Goal: Find specific page/section: Find specific page/section

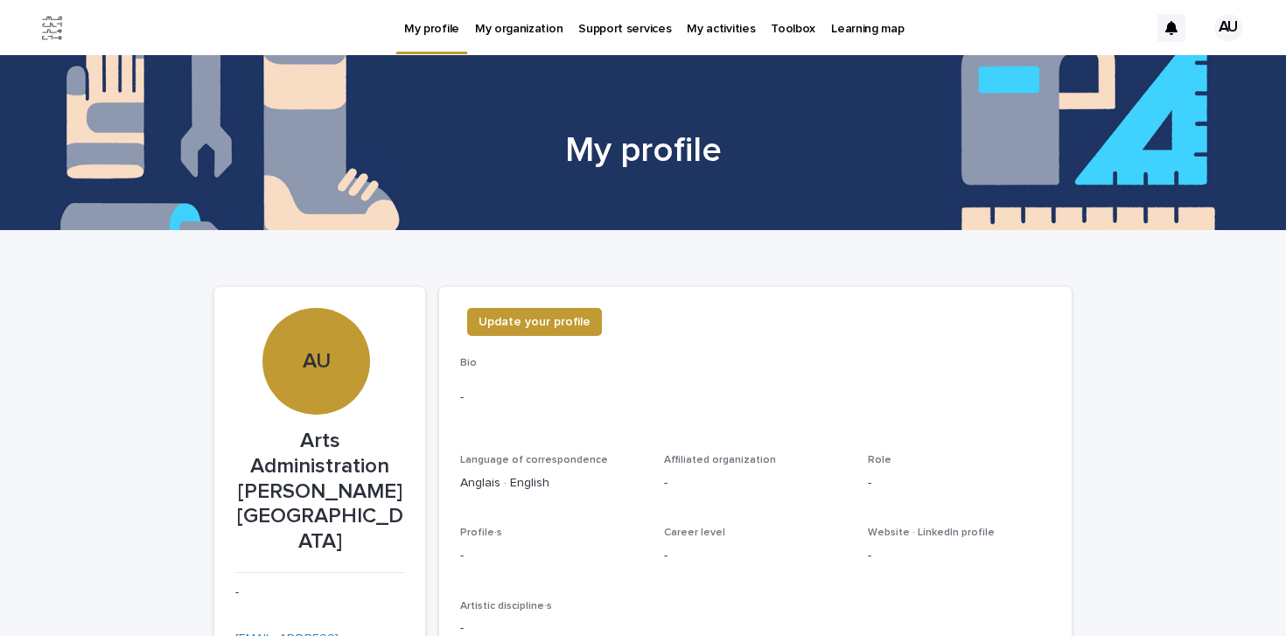
click at [771, 26] on p "Toolbox" at bounding box center [793, 18] width 45 height 37
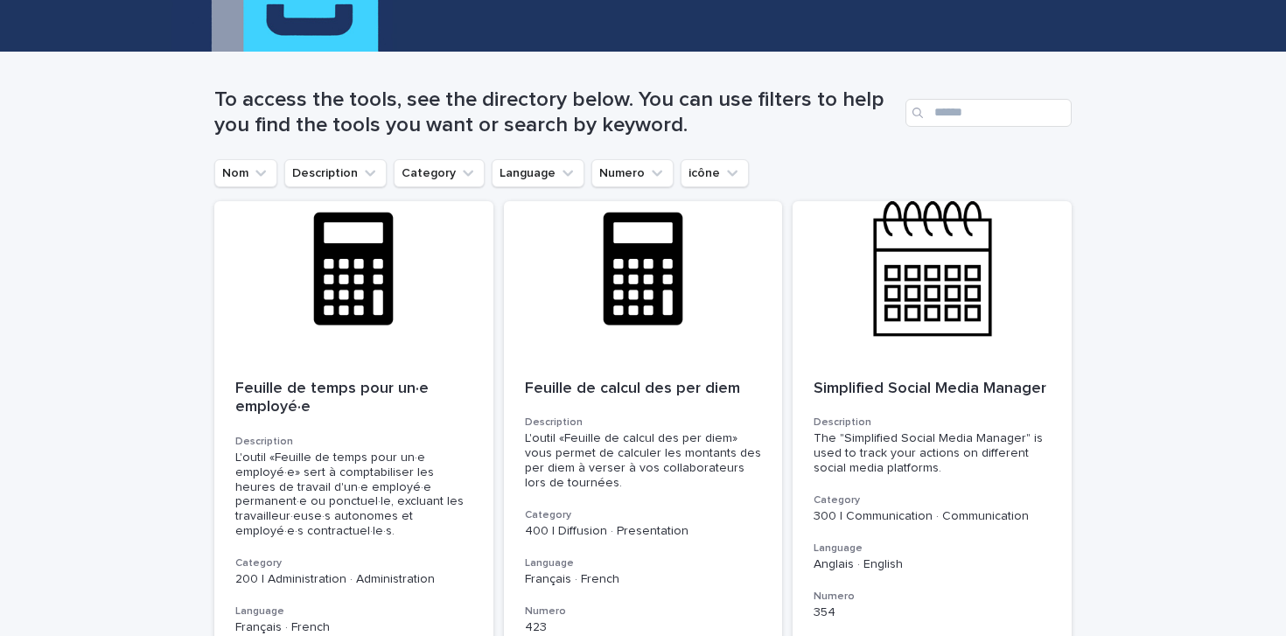
scroll to position [180, 0]
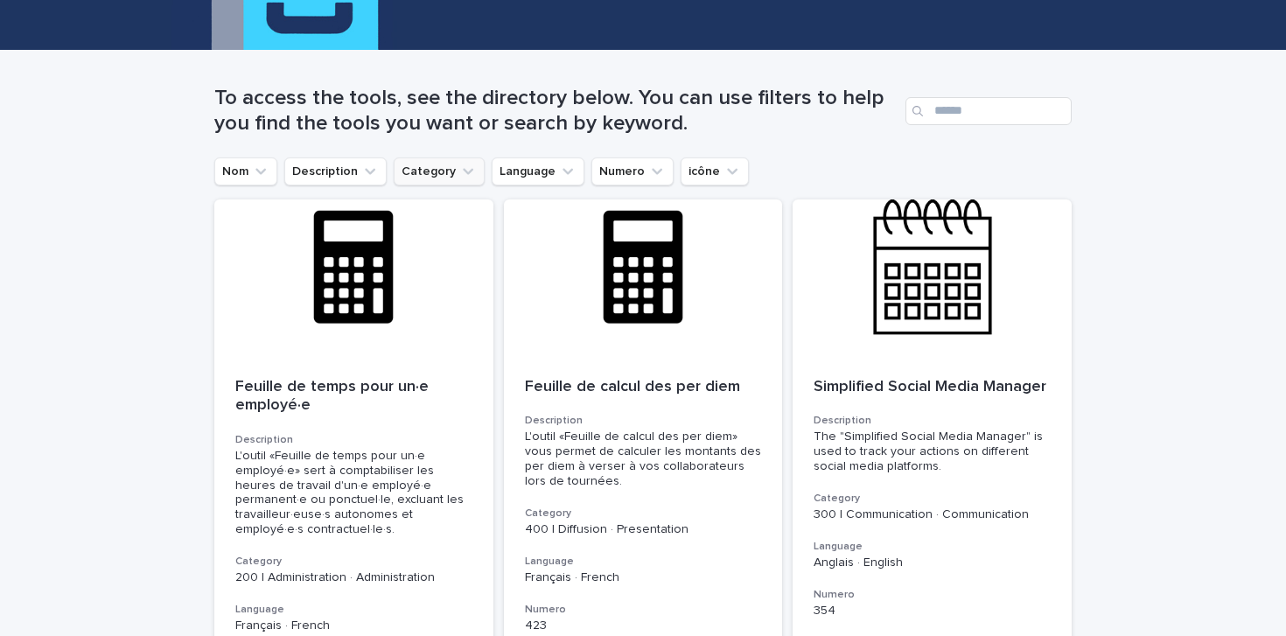
click at [465, 176] on icon "Category" at bounding box center [467, 171] width 17 height 17
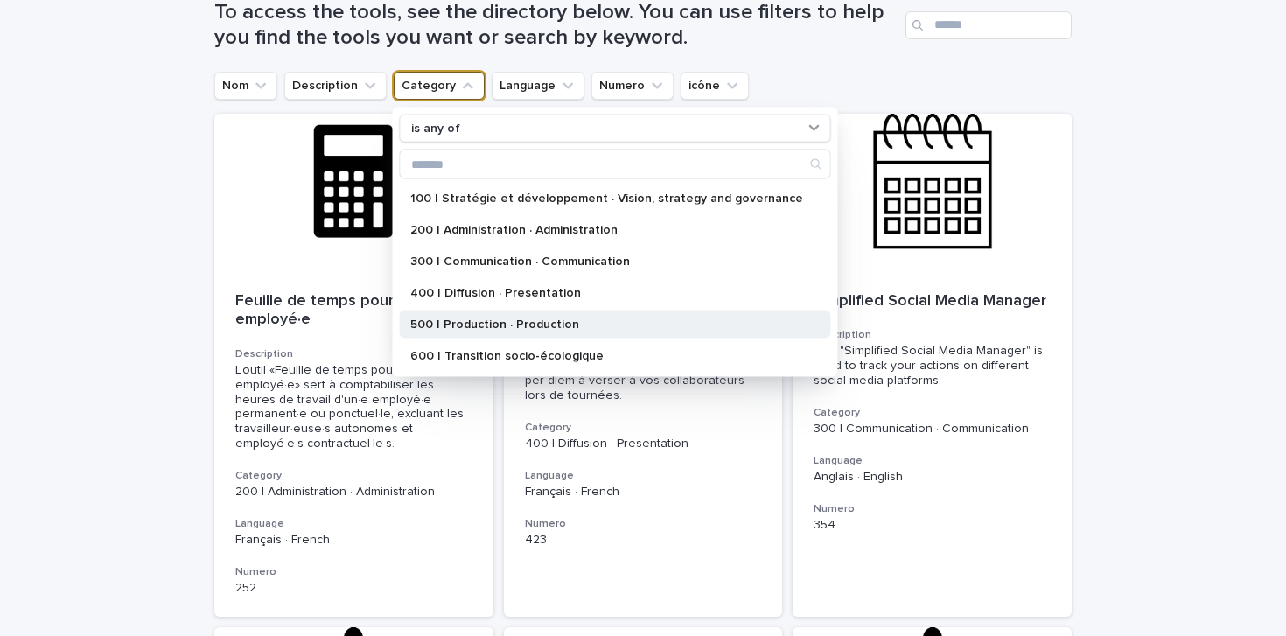
scroll to position [285, 0]
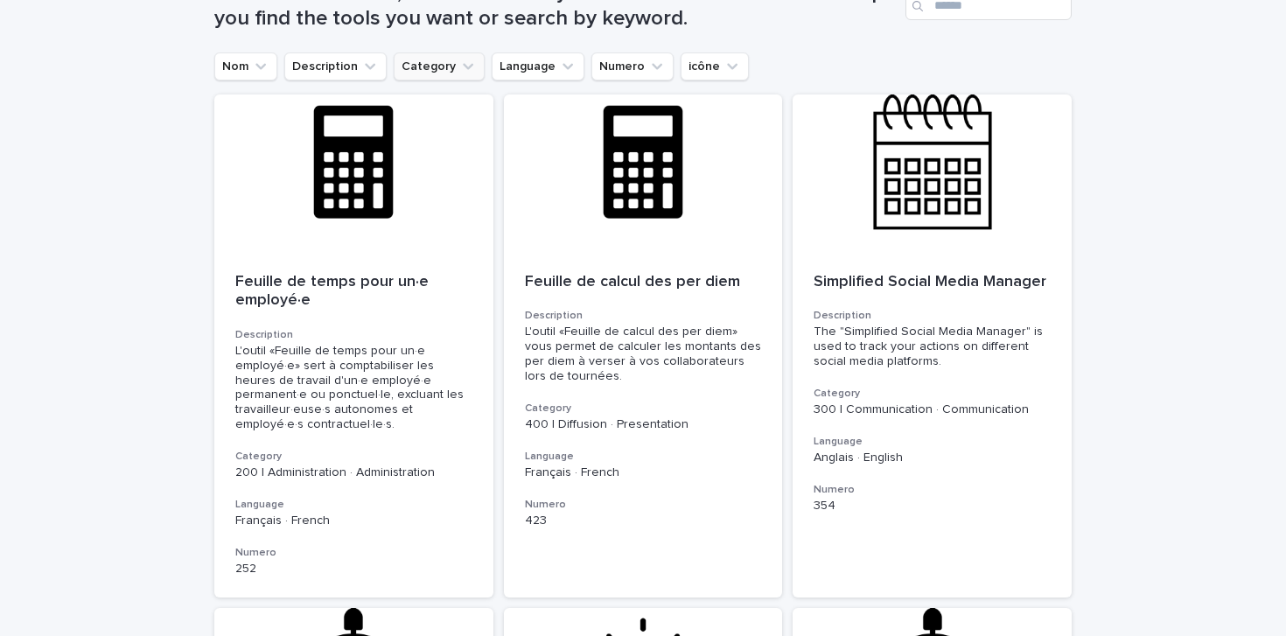
click at [472, 59] on button "Category" at bounding box center [439, 66] width 91 height 28
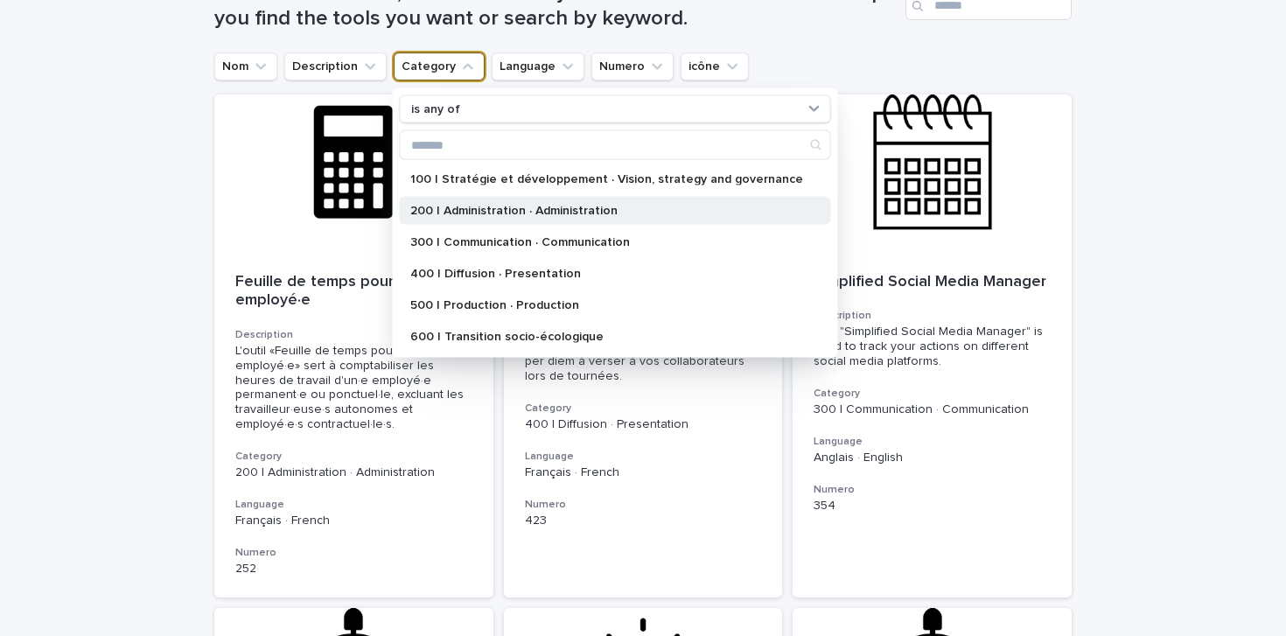
scroll to position [318, 0]
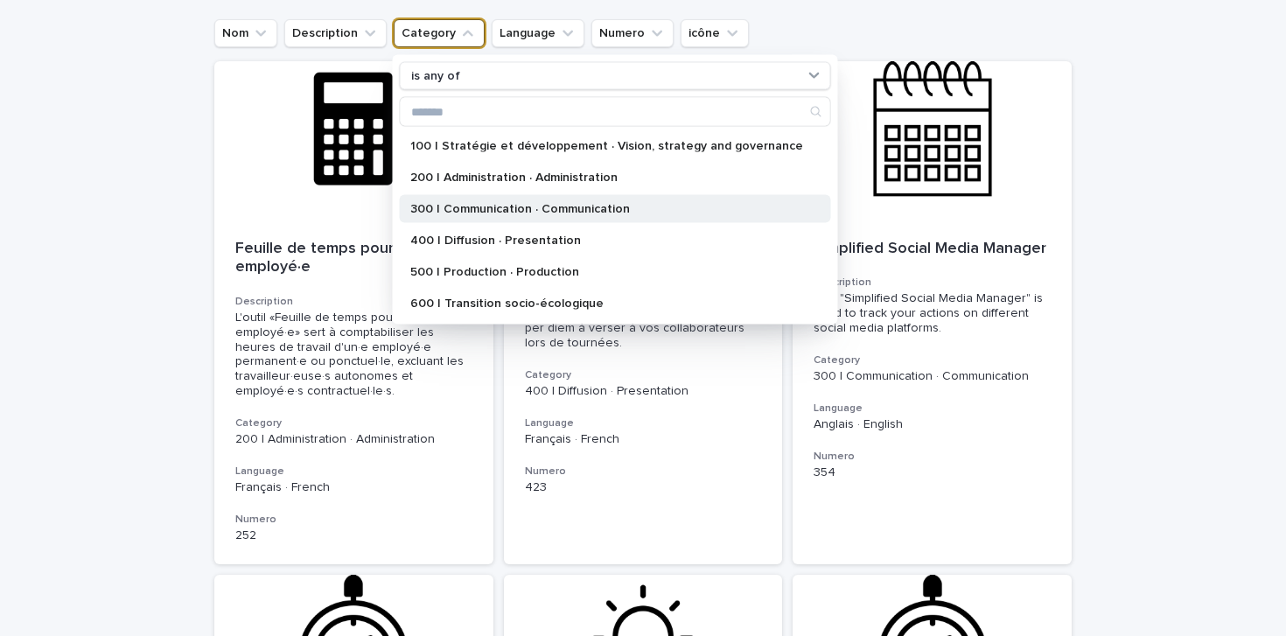
click at [551, 196] on div "300 | Communication · Communication" at bounding box center [615, 209] width 431 height 28
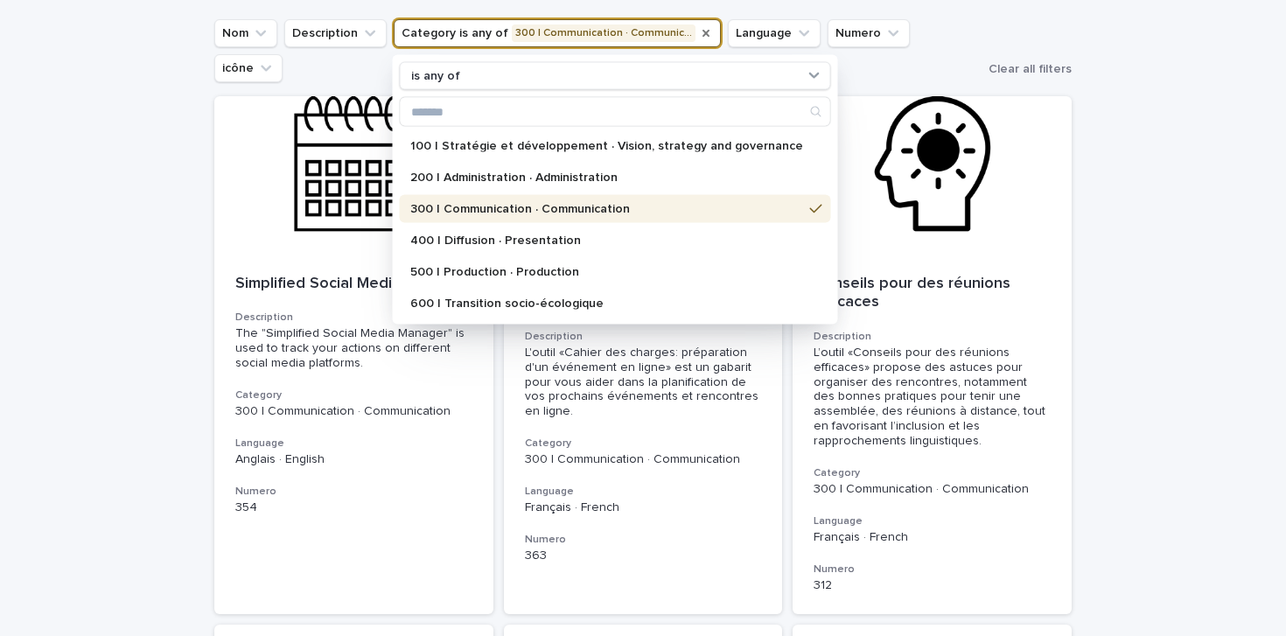
click at [699, 32] on icon "Category" at bounding box center [706, 33] width 14 height 14
